Goal: Task Accomplishment & Management: Manage account settings

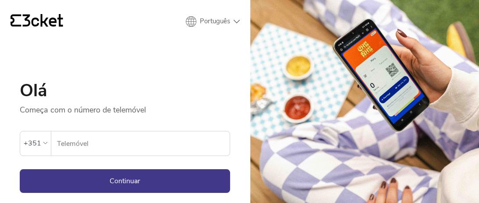
click at [96, 142] on input "Telemóvel" at bounding box center [143, 143] width 173 height 24
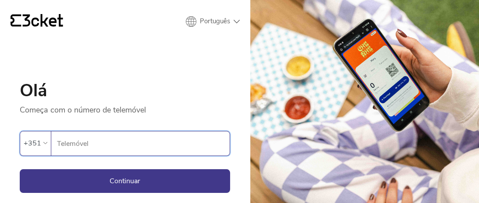
paste input "936807450"
type input "936807450"
click at [20, 169] on button "Continuar" at bounding box center [125, 181] width 211 height 24
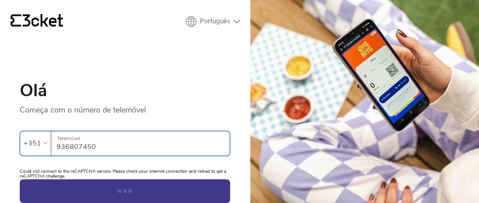
scroll to position [42, 0]
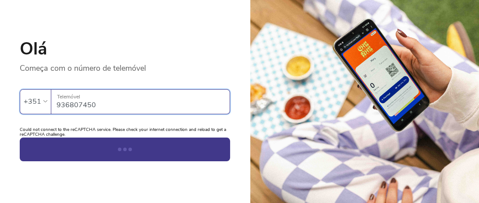
click at [20, 137] on button "Continuar" at bounding box center [125, 149] width 211 height 24
drag, startPoint x: 92, startPoint y: 101, endPoint x: 9, endPoint y: 114, distance: 84.3
click at [57, 114] on input "936807450" at bounding box center [143, 101] width 173 height 24
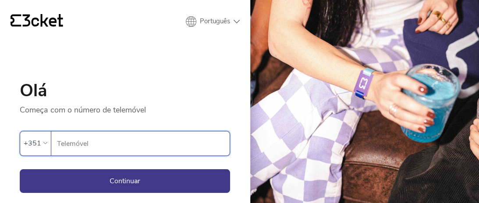
click at [111, 144] on input "Telemóvel" at bounding box center [143, 143] width 173 height 24
paste input "936807450"
type input "936807450"
click at [20, 169] on button "Continuar" at bounding box center [125, 181] width 211 height 24
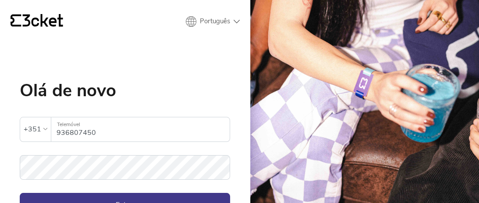
scroll to position [119, 0]
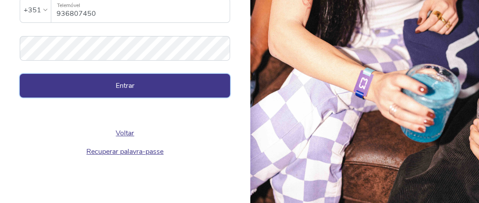
click at [122, 78] on button "Entrar" at bounding box center [125, 86] width 211 height 24
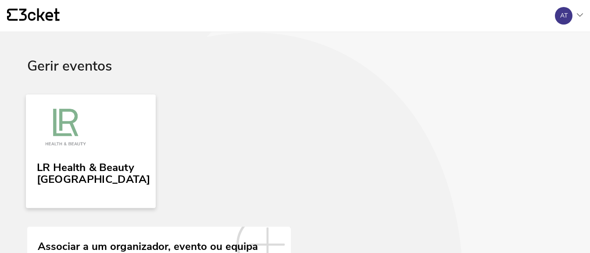
click at [86, 137] on img at bounding box center [66, 129] width 58 height 40
